Goal: Find specific page/section: Find specific page/section

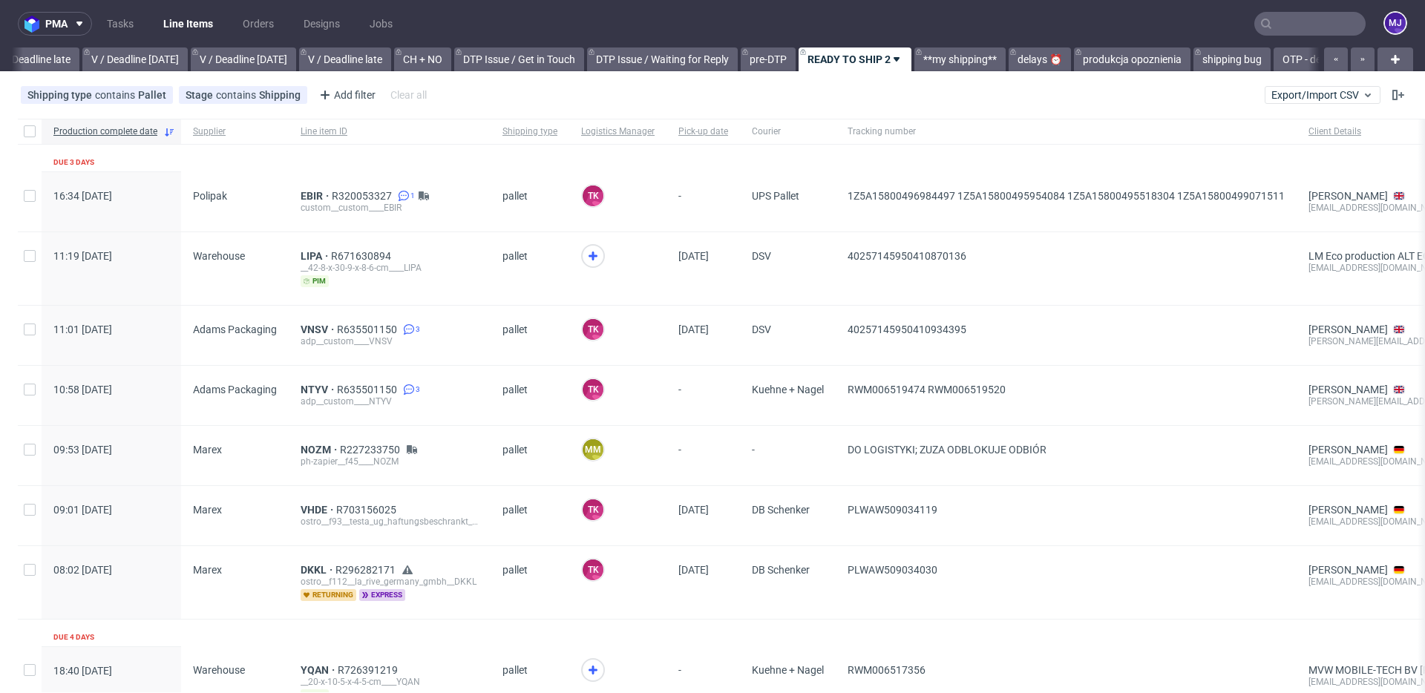
click at [1319, 18] on input "text" at bounding box center [1309, 24] width 111 height 24
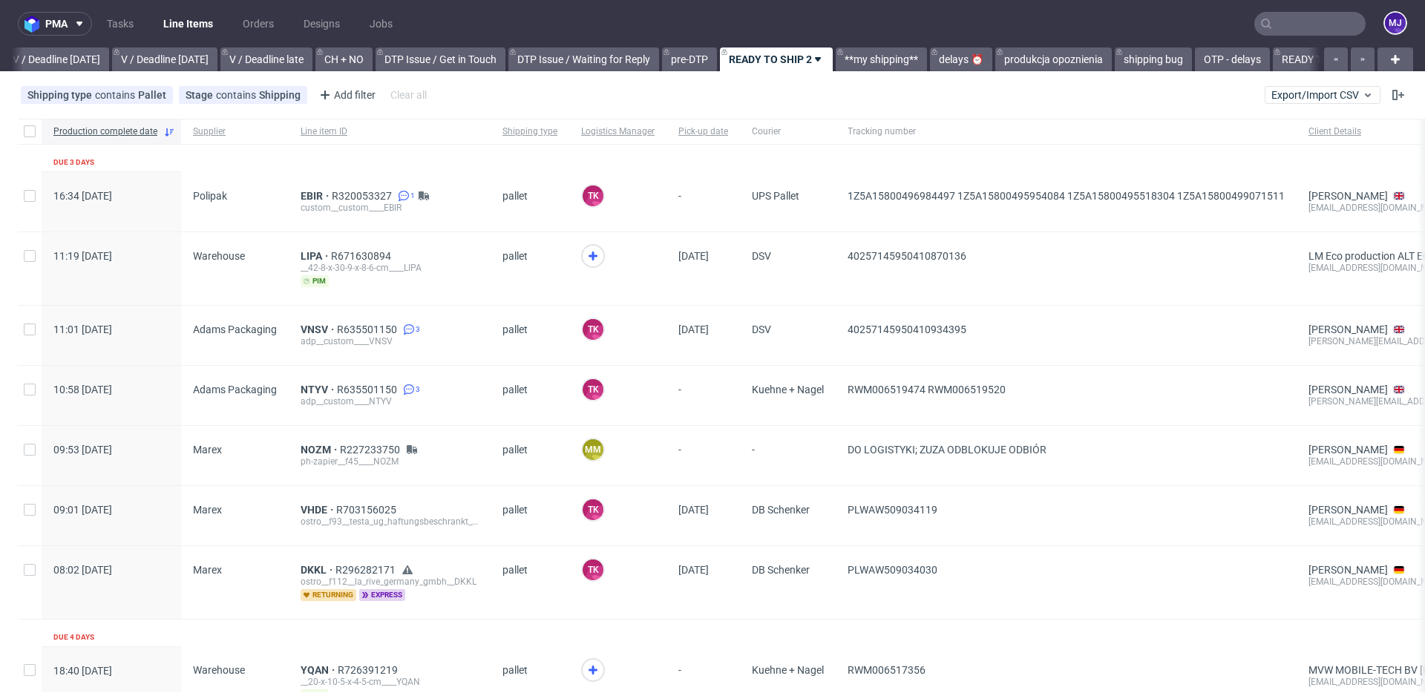
paste input "WCNQ"
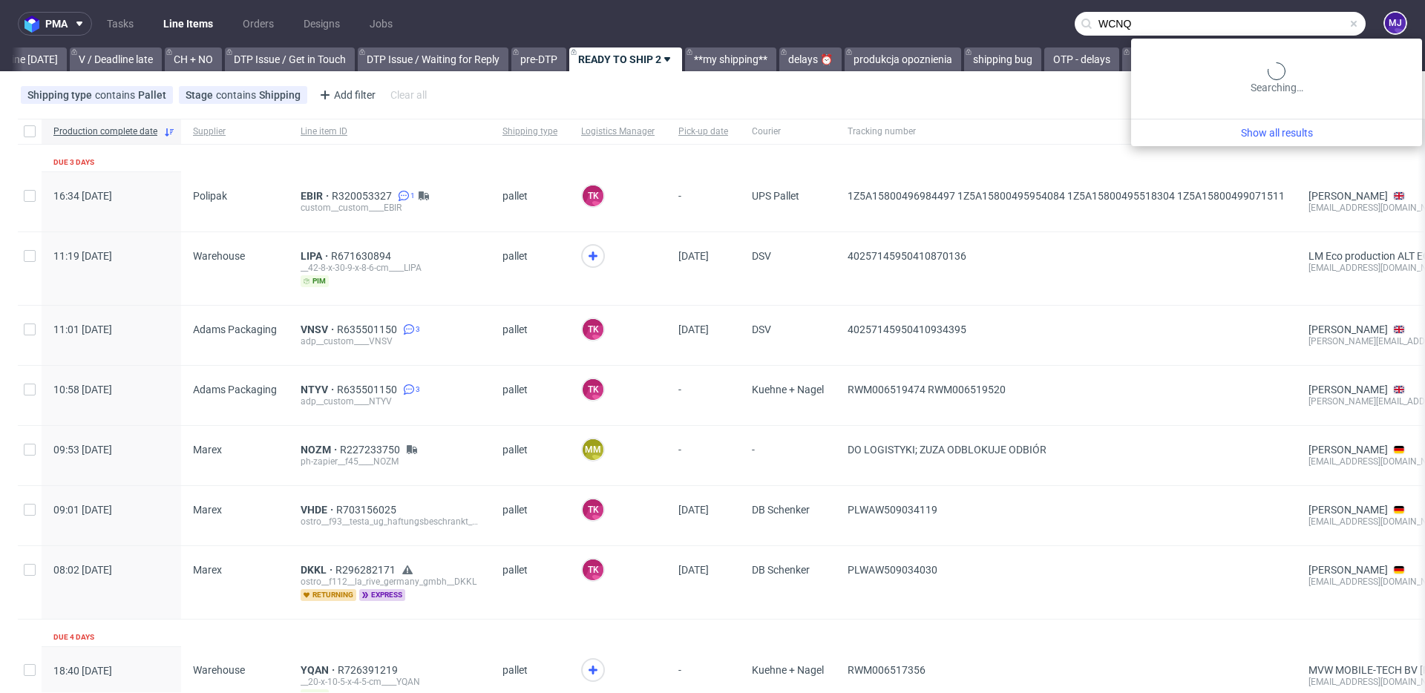
scroll to position [0, 1992]
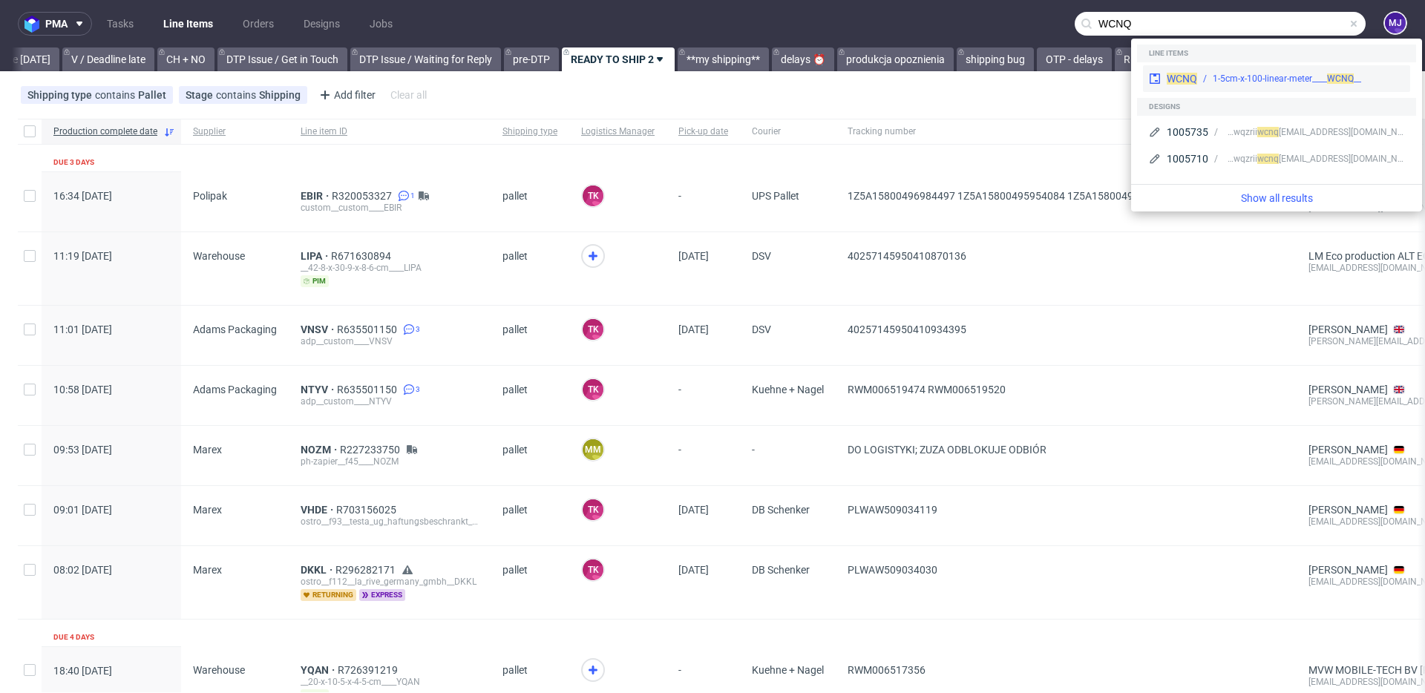
type input "WCNQ"
click at [1239, 75] on div "__1-5cm-x-100-linear-meter____ WCNQ" at bounding box center [1286, 78] width 148 height 13
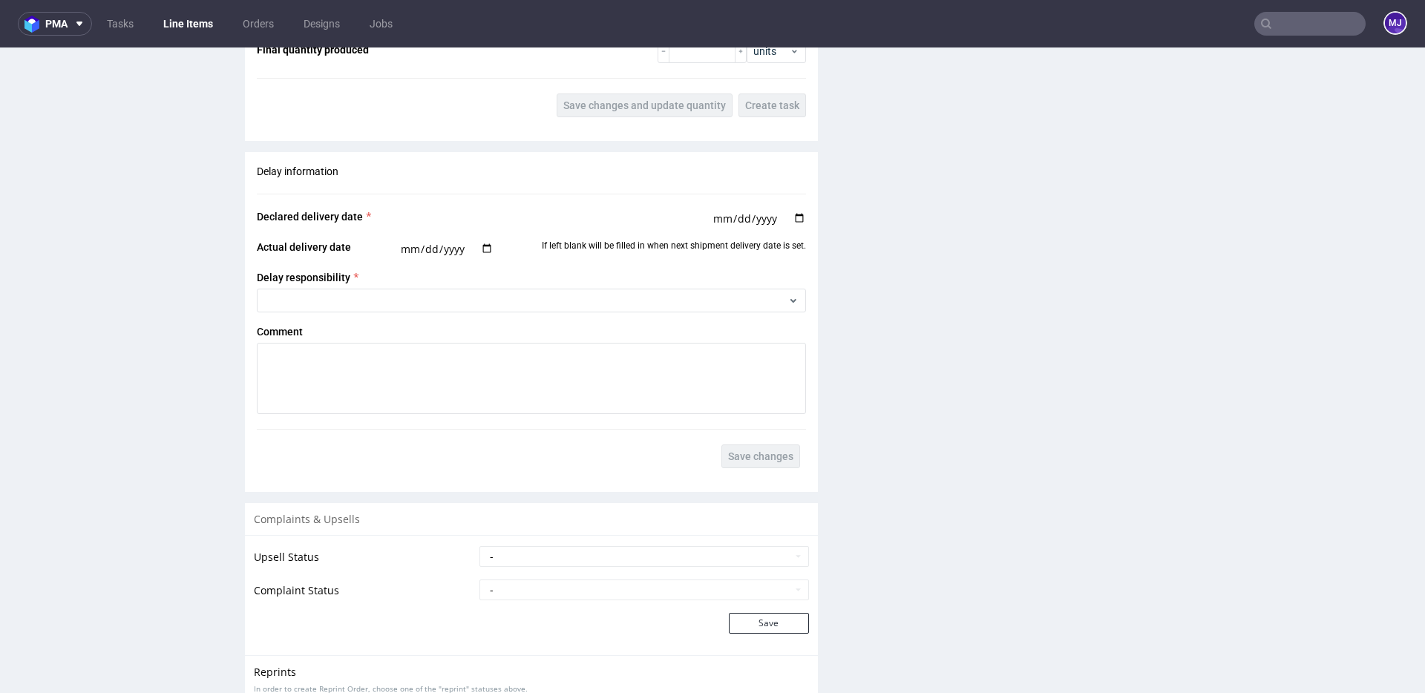
scroll to position [1339, 0]
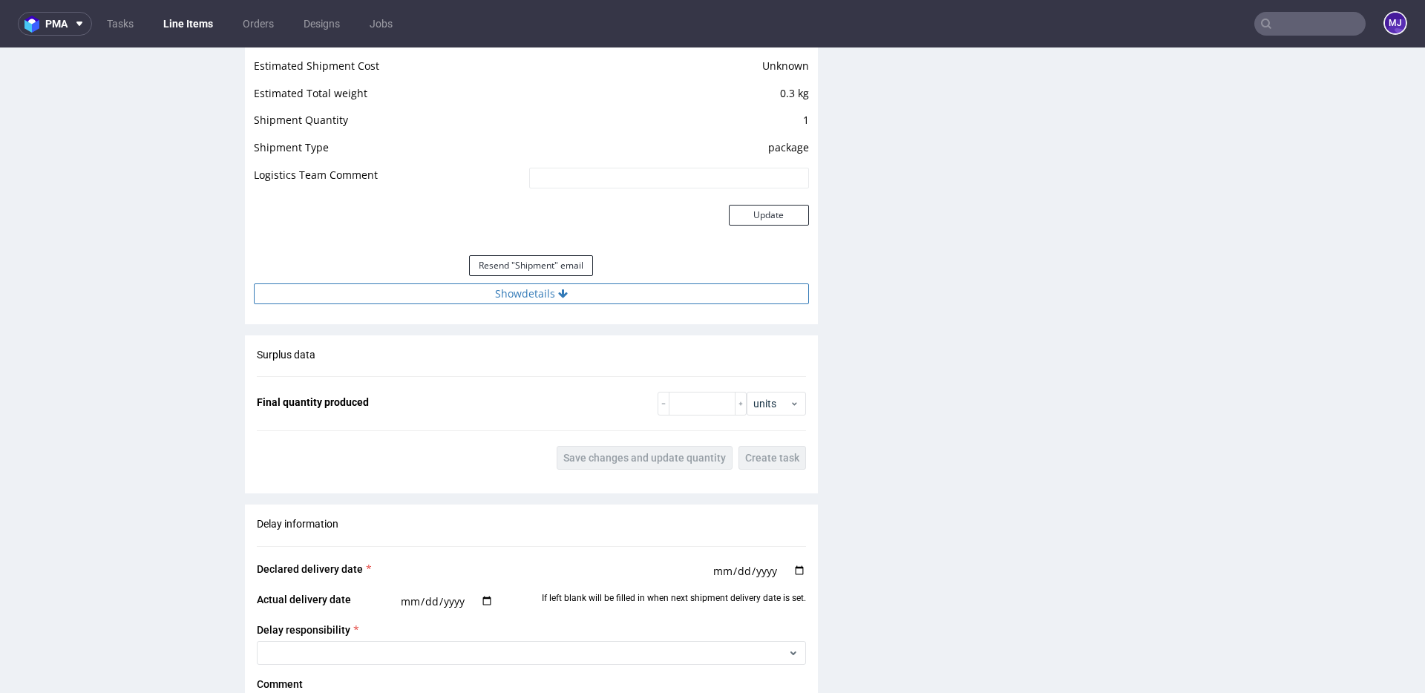
click at [528, 290] on button "Show details" at bounding box center [531, 293] width 555 height 21
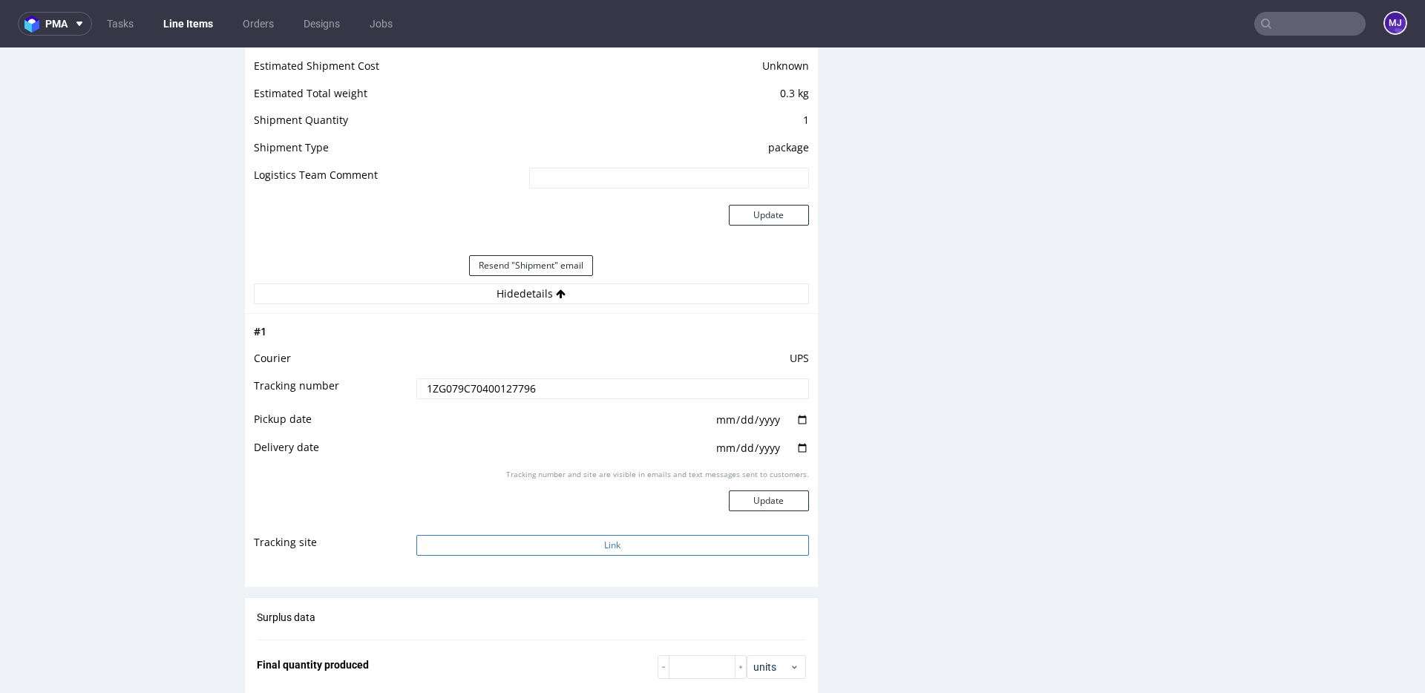
click at [530, 544] on button "Link" at bounding box center [612, 545] width 393 height 21
click at [1316, 28] on input "text" at bounding box center [1309, 24] width 111 height 24
paste input "WDPO"
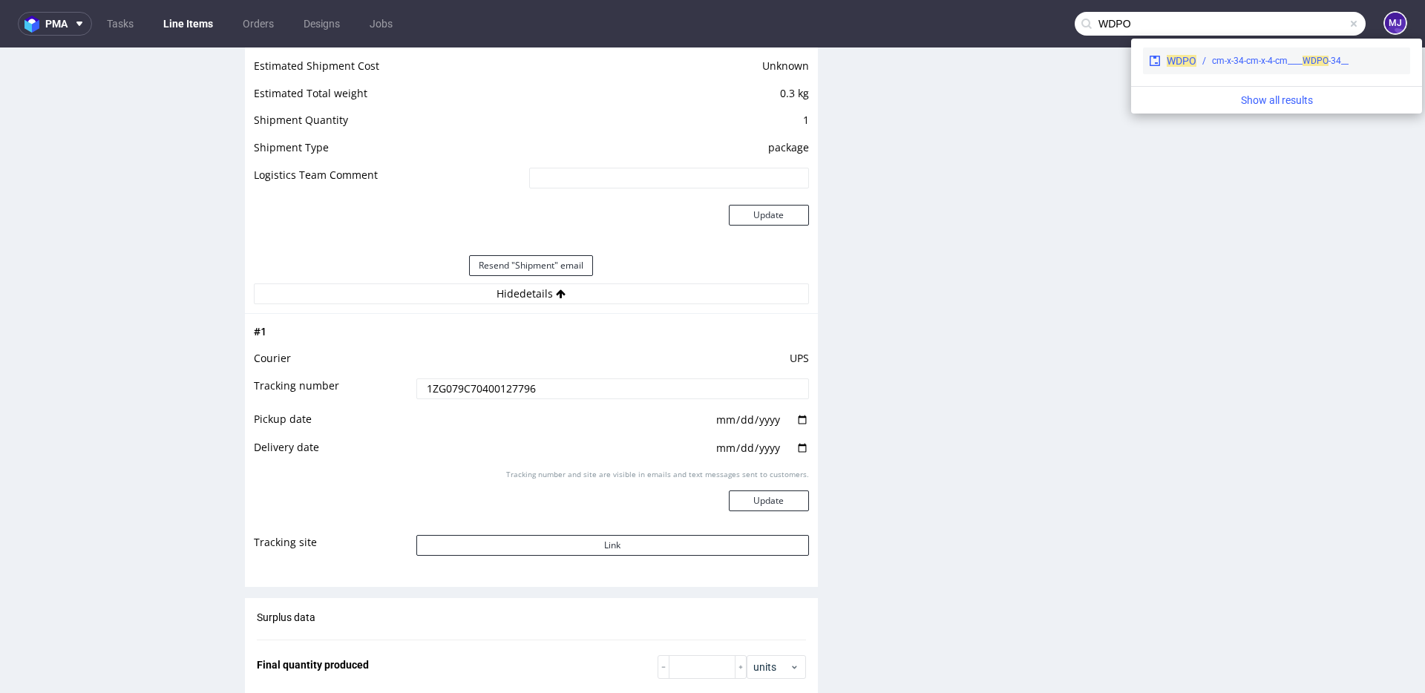
drag, startPoint x: 1316, startPoint y: 28, endPoint x: 1246, endPoint y: 59, distance: 77.1
click at [1246, 59] on body "pma Tasks Line Items Orders Designs Jobs WDPO MJ Unknown error. if you're seein…" at bounding box center [712, 346] width 1425 height 693
click at [1105, 24] on input "WDPO" at bounding box center [1219, 24] width 291 height 24
paste input "GNXZ"
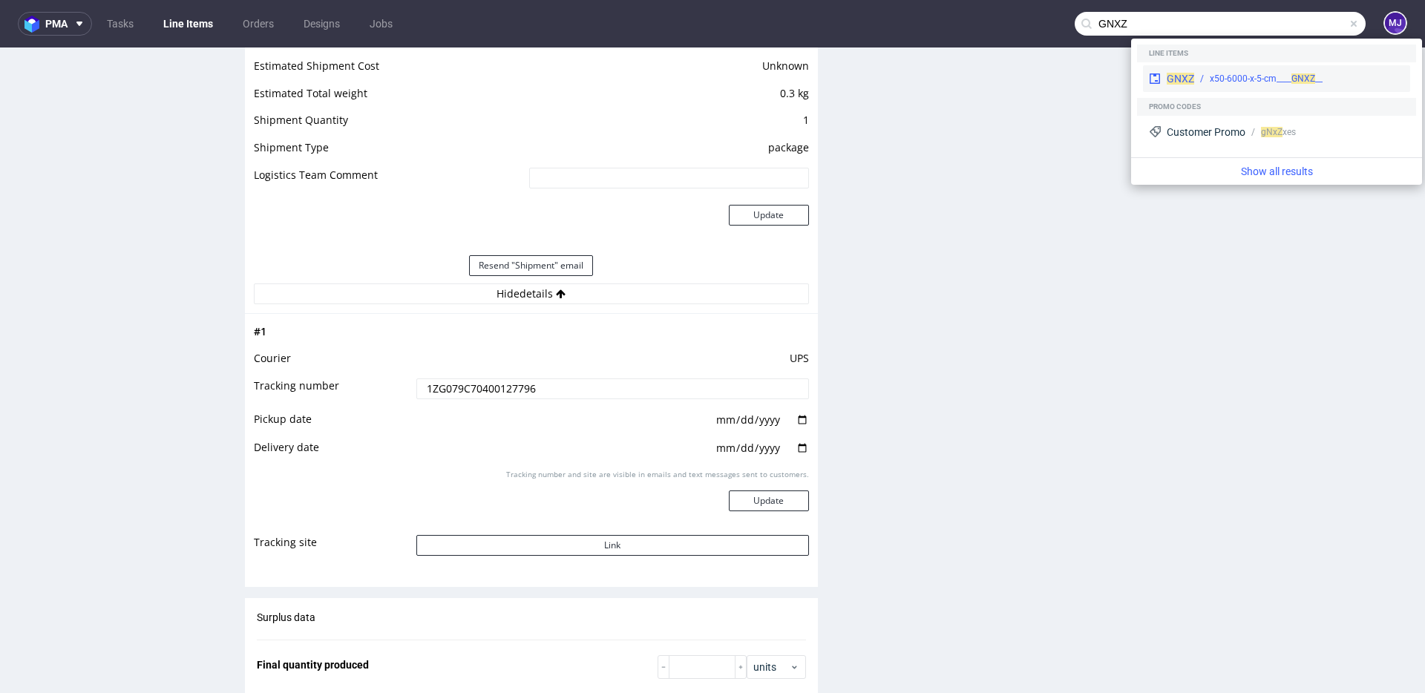
type input "GNXZ"
click at [1187, 78] on span "GNXZ" at bounding box center [1179, 79] width 27 height 12
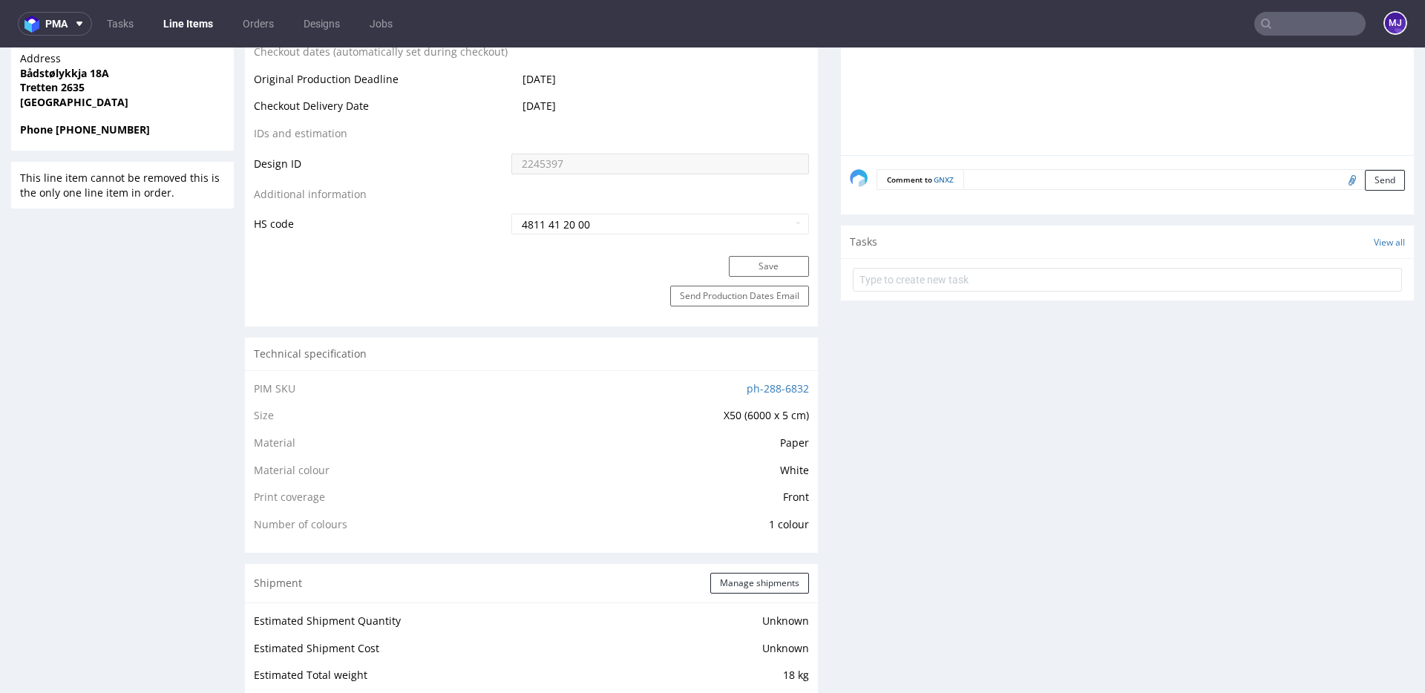
scroll to position [1313, 0]
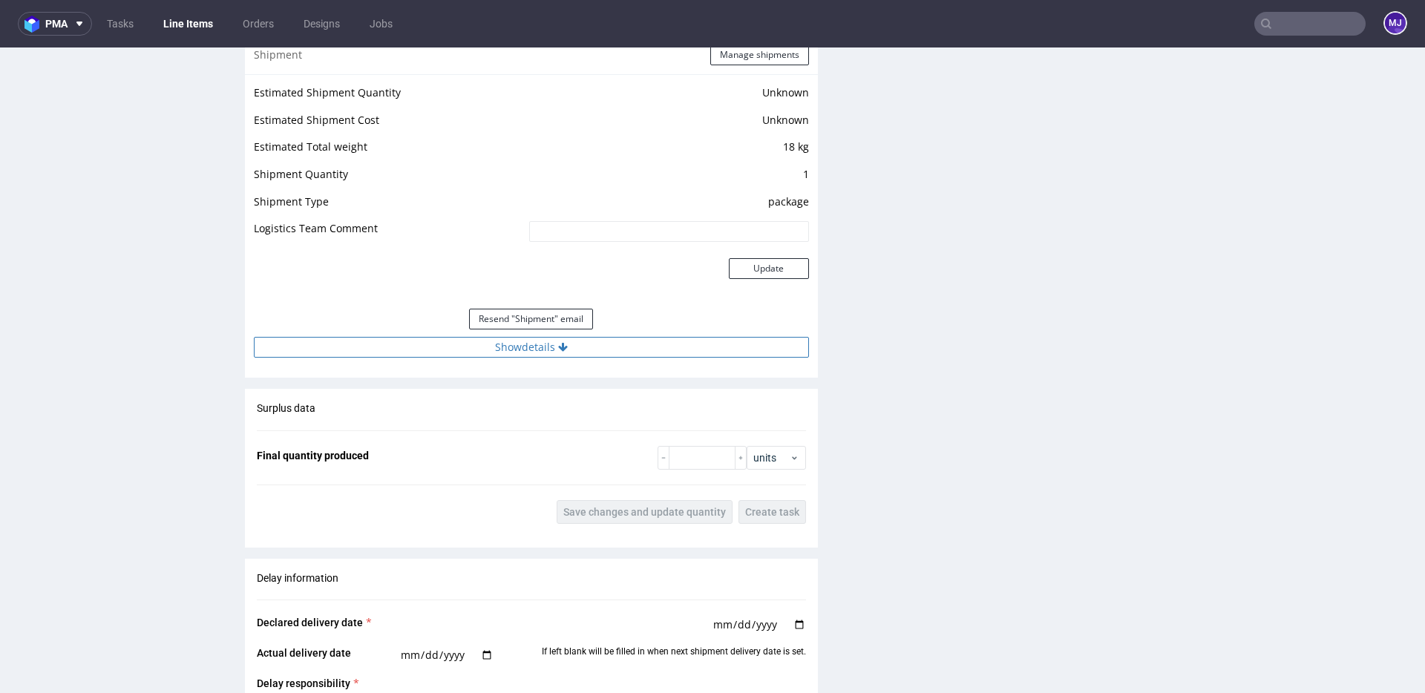
click at [413, 355] on button "Show details" at bounding box center [531, 347] width 555 height 21
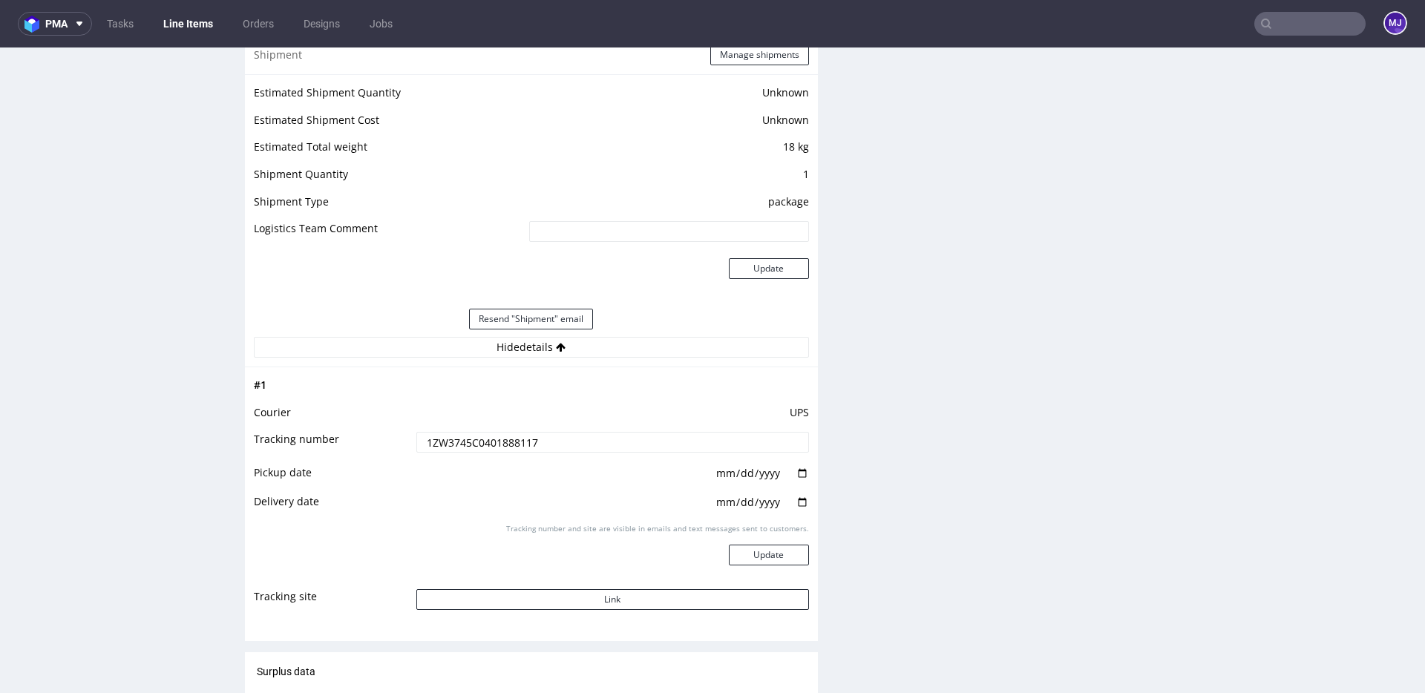
click at [470, 446] on input "1ZW3745C0401888117" at bounding box center [612, 442] width 393 height 21
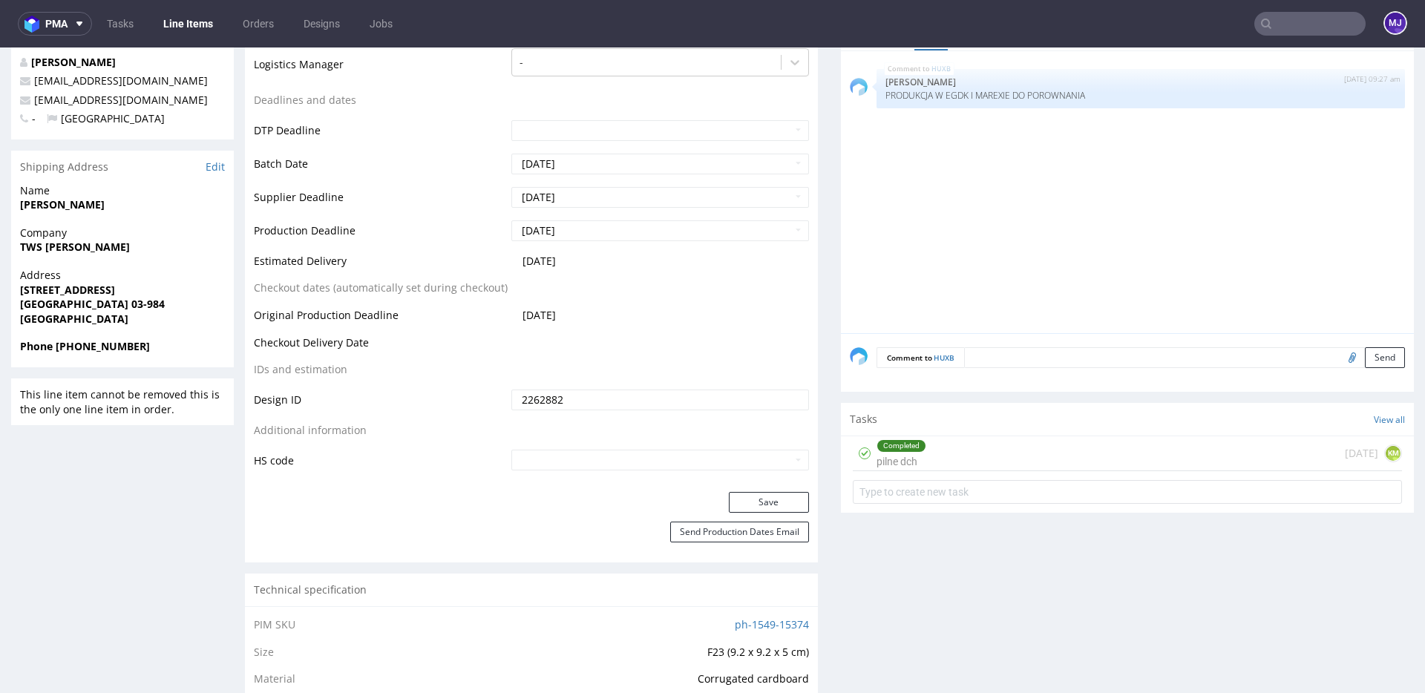
scroll to position [504, 0]
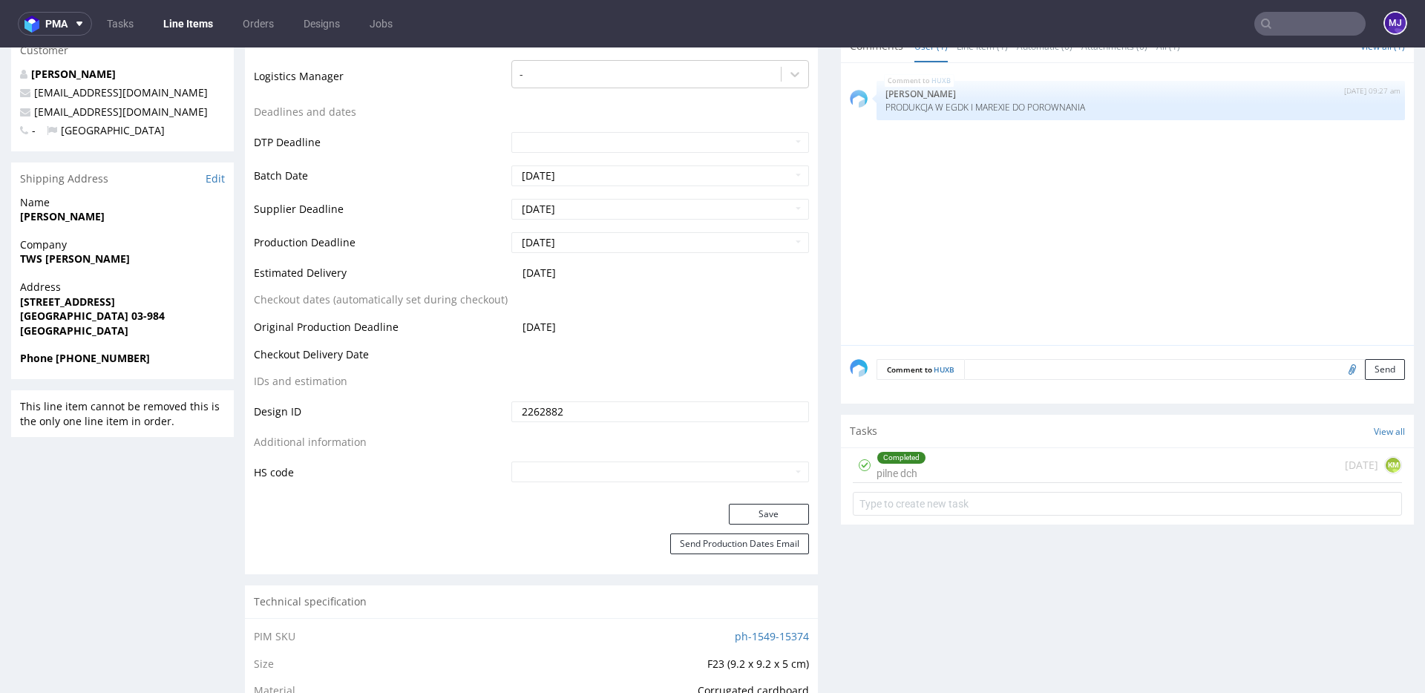
click at [422, 202] on td "Supplier Deadline" at bounding box center [381, 213] width 254 height 33
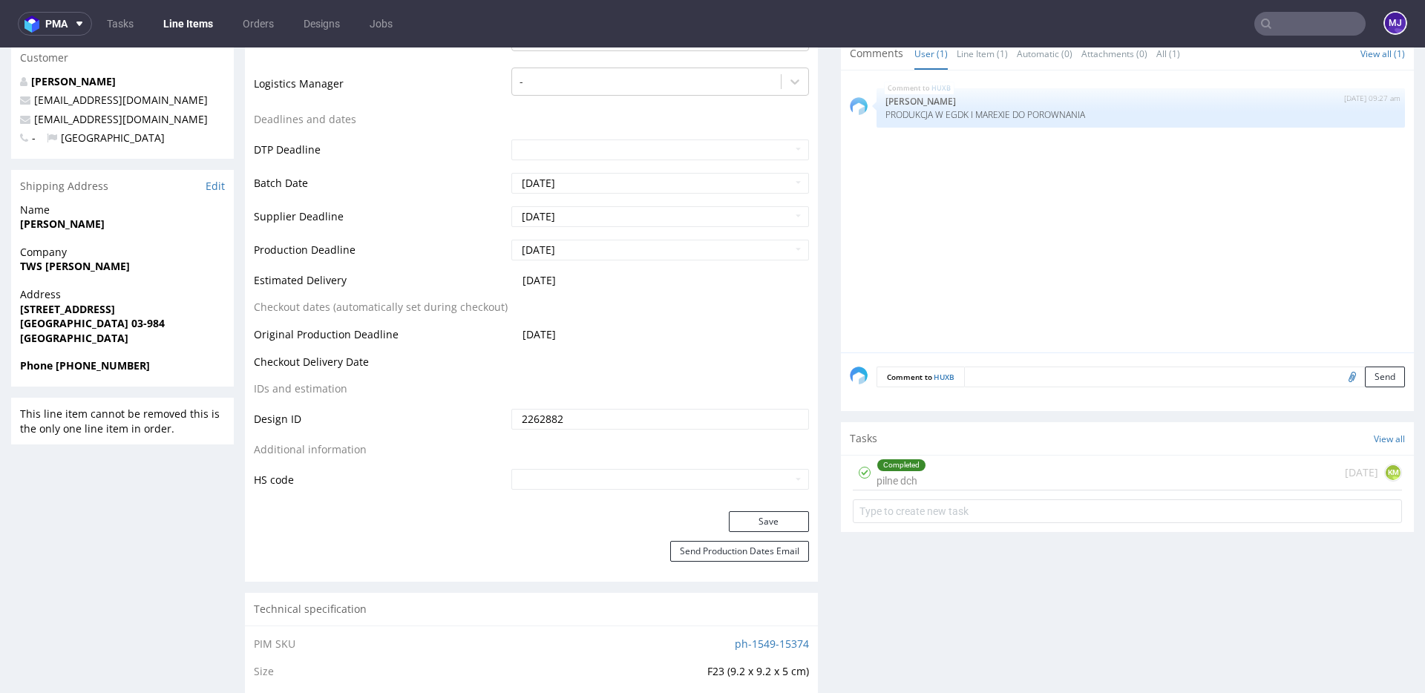
scroll to position [0, 0]
